Goal: Browse casually: Explore the website without a specific task or goal

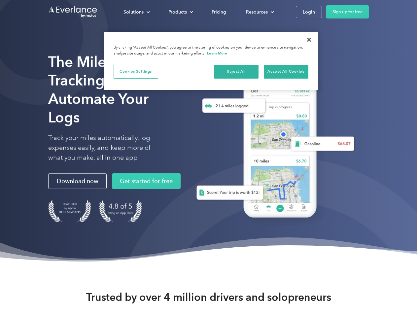
click at [136, 12] on div "Solutions" at bounding box center [133, 12] width 20 height 8
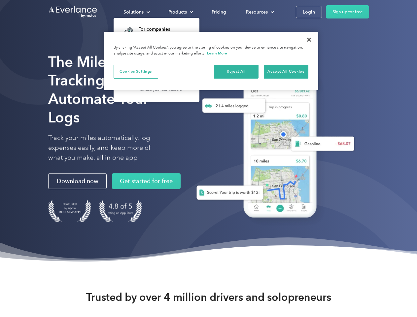
click at [180, 12] on div "Products" at bounding box center [177, 12] width 18 height 8
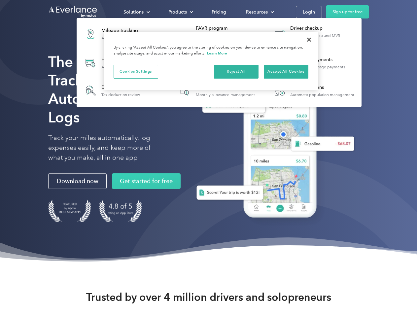
click at [259, 12] on div "Resources" at bounding box center [257, 12] width 22 height 8
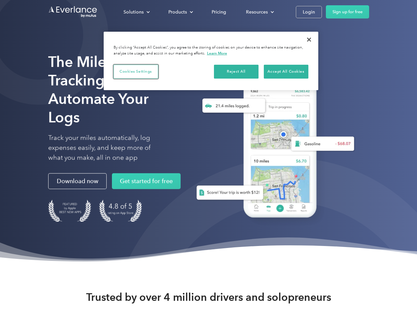
click at [136, 71] on button "Cookies Settings" at bounding box center [135, 72] width 45 height 14
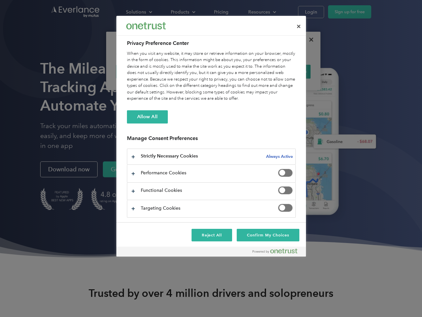
click at [236, 71] on div "When you visit any website, it may store or retrieve information on your browse…" at bounding box center [211, 75] width 169 height 51
click at [286, 71] on div "When you visit any website, it may store or retrieve information on your browse…" at bounding box center [211, 75] width 169 height 51
click at [309, 40] on div at bounding box center [211, 158] width 422 height 317
